Goal: Transaction & Acquisition: Purchase product/service

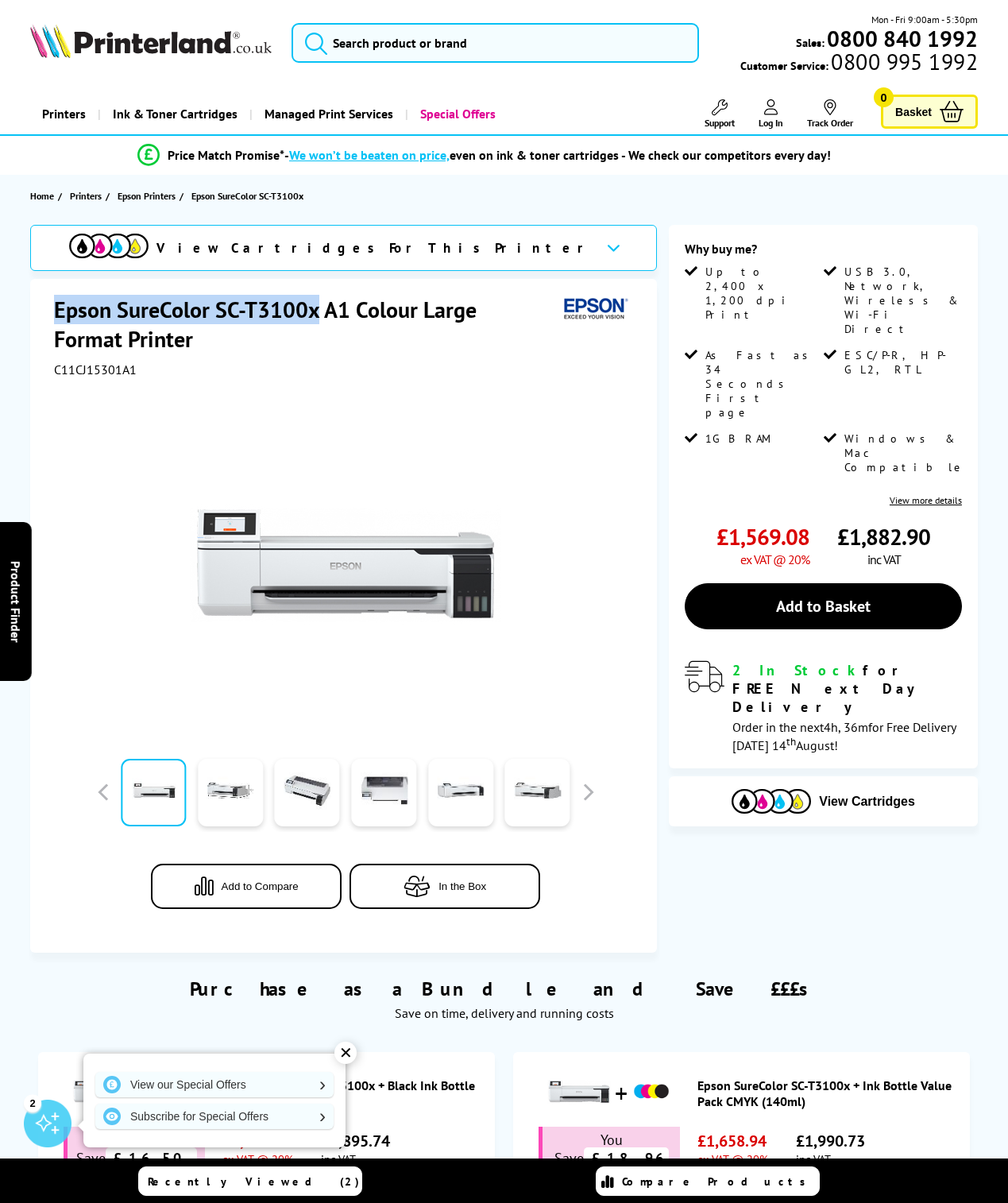
drag, startPoint x: 58, startPoint y: 309, endPoint x: 319, endPoint y: 314, distance: 261.0
click at [319, 314] on h1 "Epson SureColor SC-T3100x A1 Colour Large Format Printer" at bounding box center [305, 324] width 504 height 58
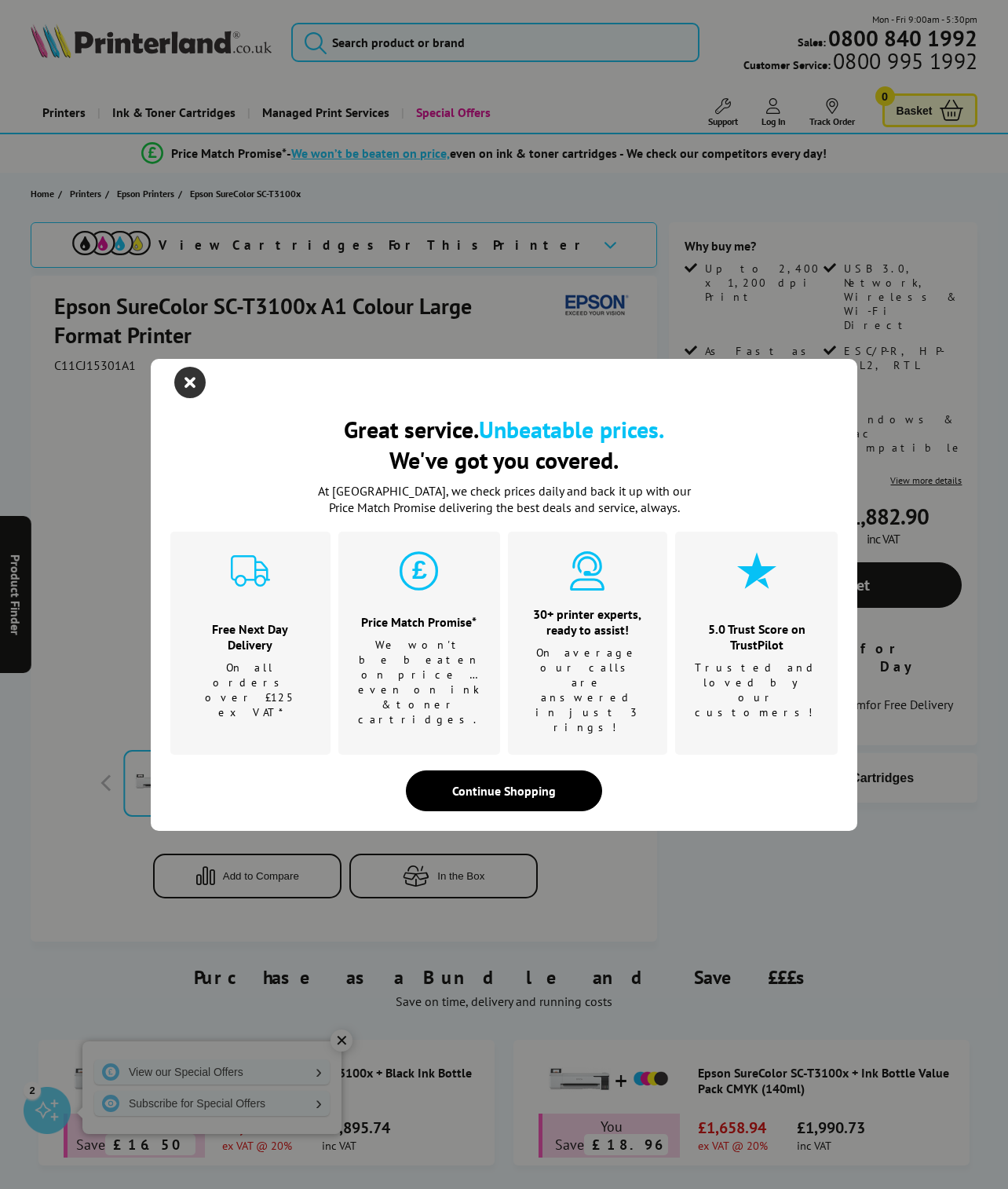
click at [193, 398] on icon "close modal" at bounding box center [190, 382] width 31 height 31
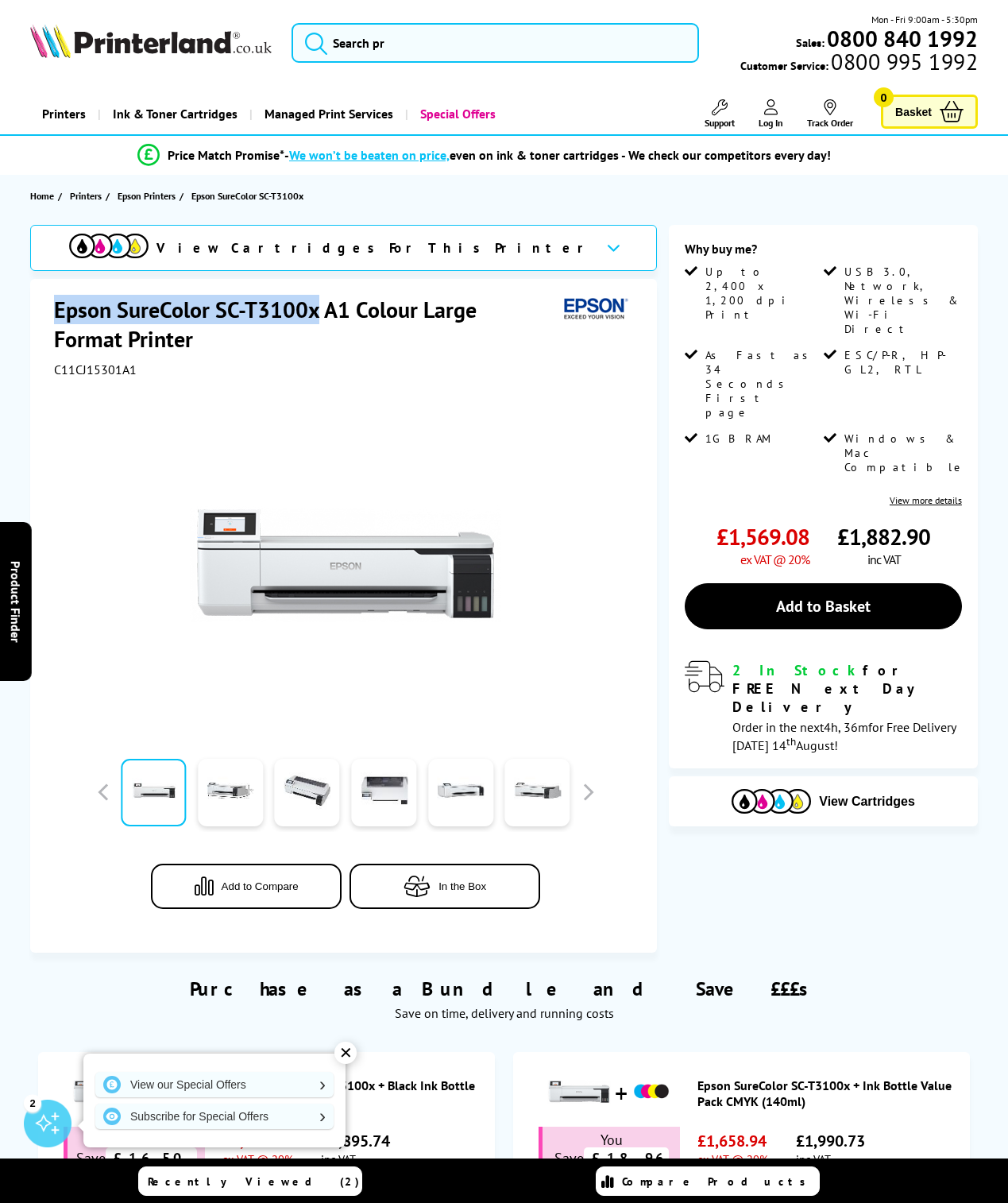
drag, startPoint x: 57, startPoint y: 314, endPoint x: 319, endPoint y: 302, distance: 262.3
click at [319, 302] on h1 "Epson SureColor SC-T3100x A1 Colour Large Format Printer" at bounding box center [305, 324] width 504 height 58
copy h1 "Epson SureColor SC-T3100x"
